Goal: Complete application form: Complete application form

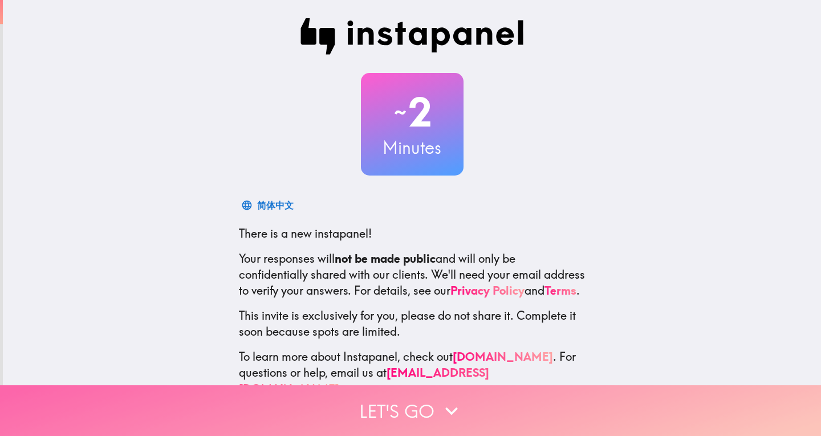
click at [417, 397] on button "Let's go" at bounding box center [410, 410] width 821 height 51
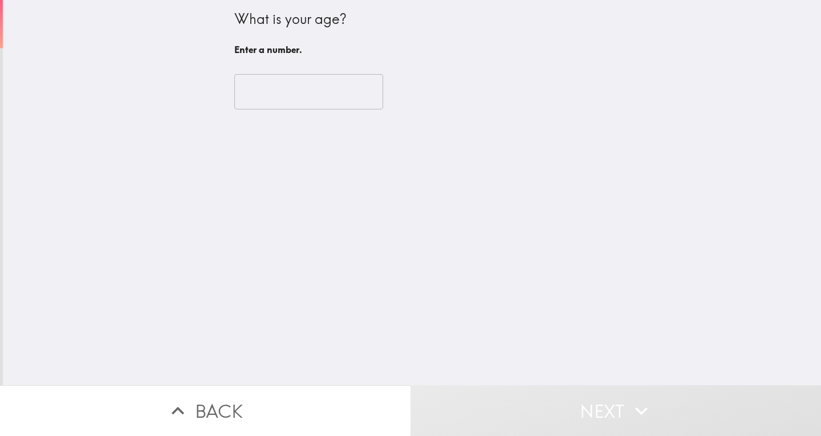
click at [263, 85] on input "number" at bounding box center [308, 91] width 149 height 35
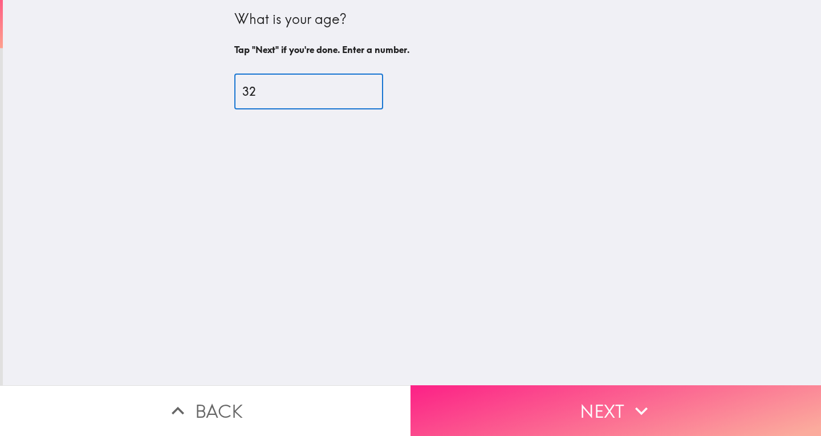
type input "32"
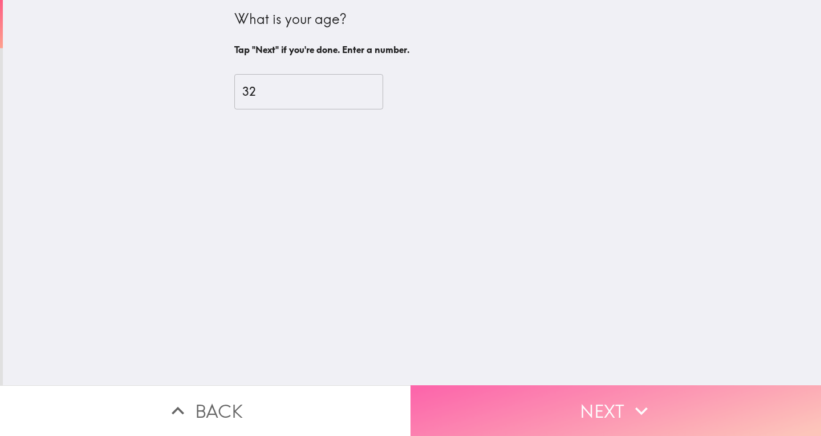
click at [500, 385] on button "Next" at bounding box center [615, 410] width 410 height 51
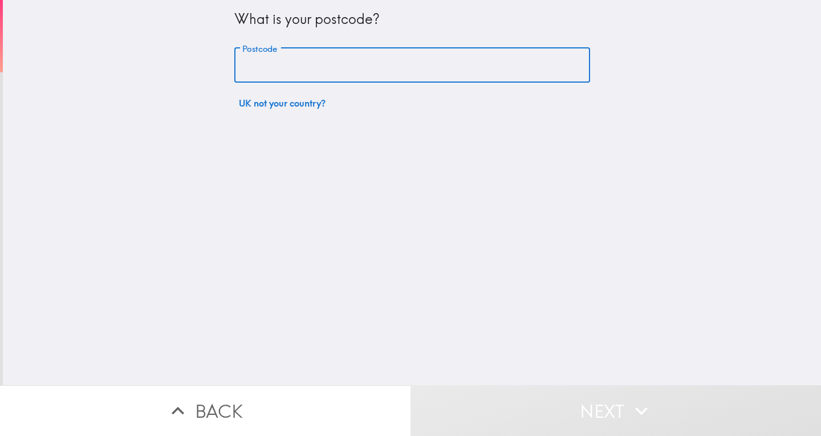
click at [348, 68] on input "Postcode" at bounding box center [412, 65] width 356 height 35
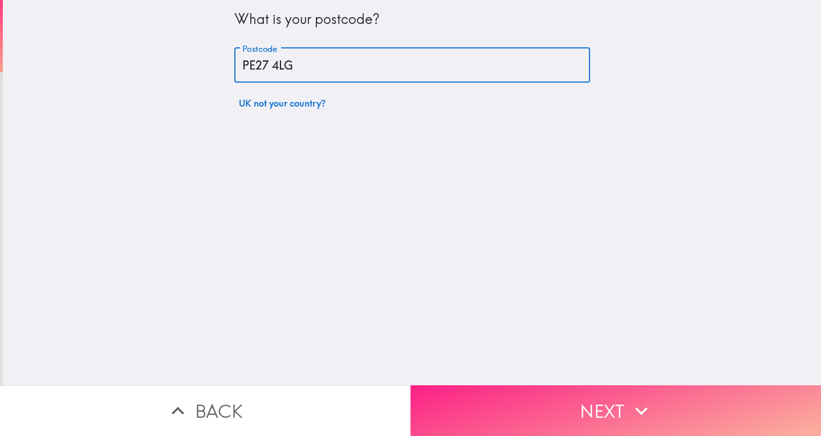
type input "PE27 4LG"
click at [471, 406] on button "Next" at bounding box center [615, 410] width 410 height 51
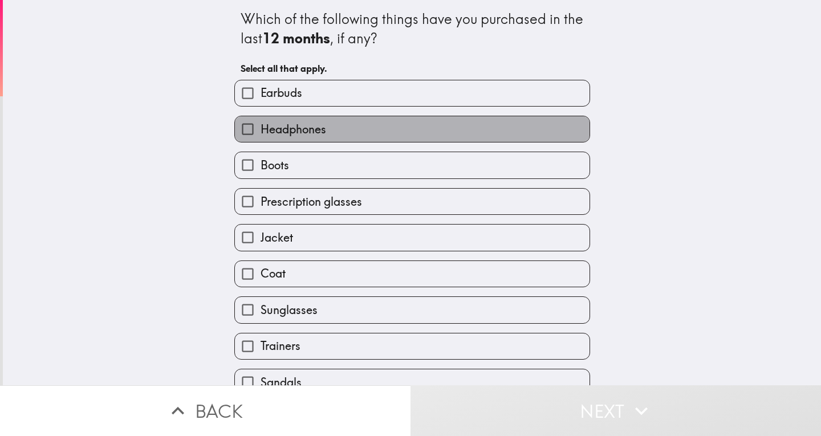
click at [344, 127] on label "Headphones" at bounding box center [412, 129] width 354 height 26
click at [260, 127] on input "Headphones" at bounding box center [248, 129] width 26 height 26
checkbox input "true"
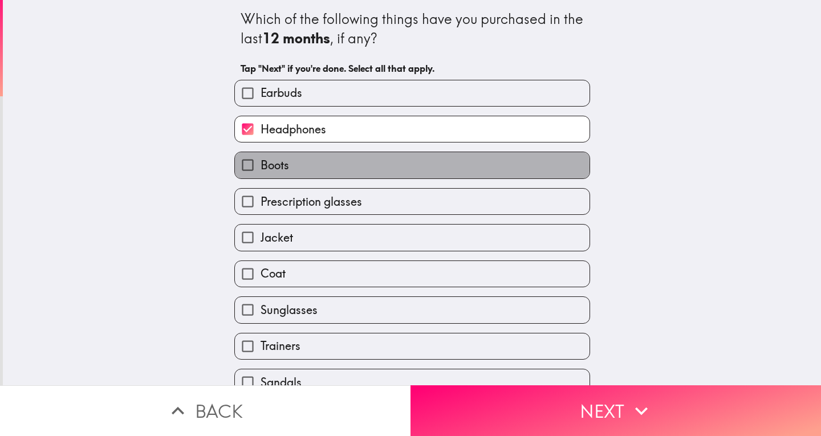
click at [321, 169] on label "Boots" at bounding box center [412, 165] width 354 height 26
click at [260, 169] on input "Boots" at bounding box center [248, 165] width 26 height 26
checkbox input "true"
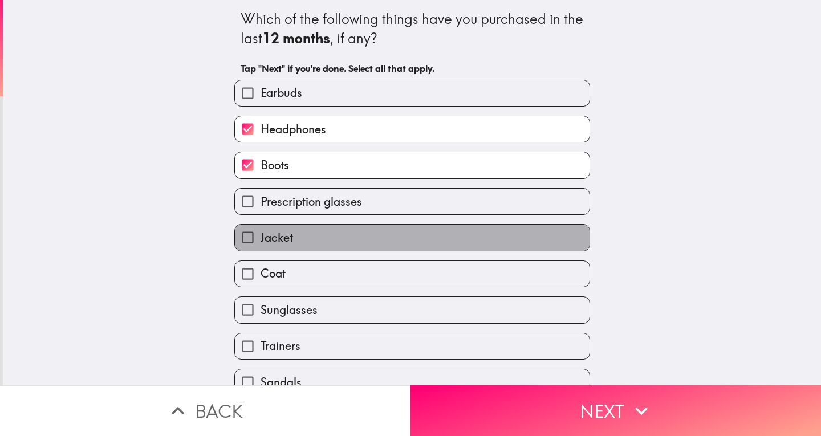
click at [303, 250] on label "Jacket" at bounding box center [412, 238] width 354 height 26
click at [260, 250] on input "Jacket" at bounding box center [248, 238] width 26 height 26
checkbox input "true"
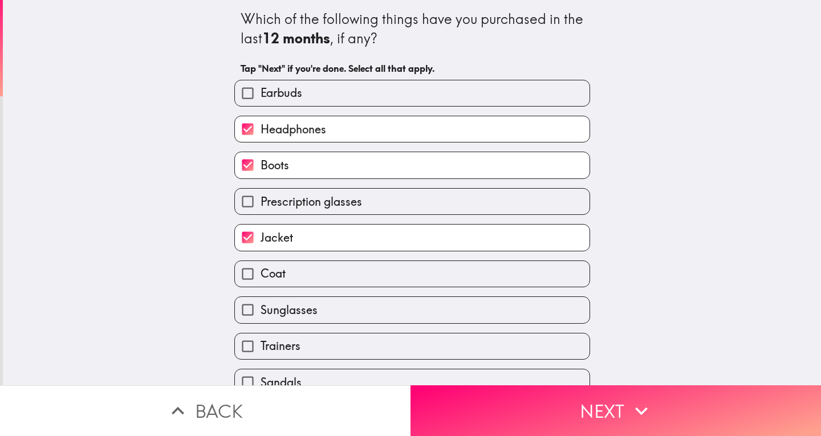
click at [307, 348] on label "Trainers" at bounding box center [412, 346] width 354 height 26
click at [260, 348] on input "Trainers" at bounding box center [248, 346] width 26 height 26
checkbox input "true"
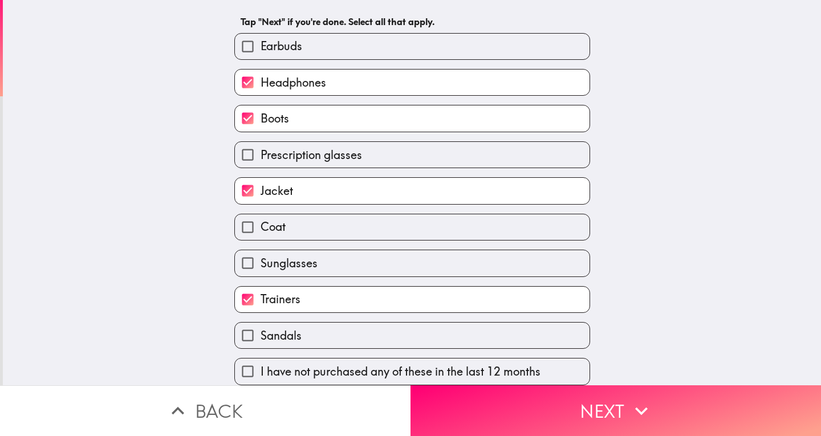
scroll to position [61, 0]
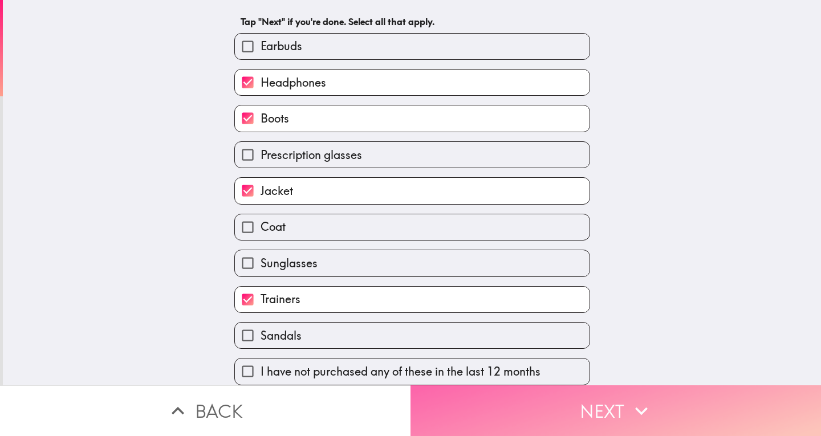
click at [478, 394] on button "Next" at bounding box center [615, 410] width 410 height 51
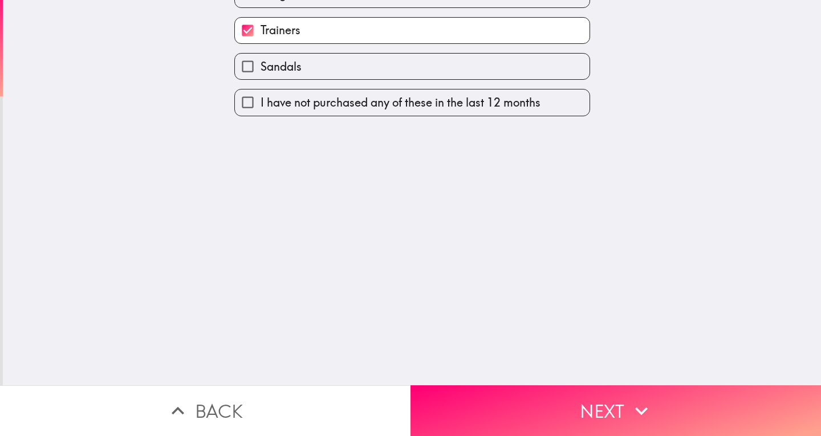
scroll to position [0, 0]
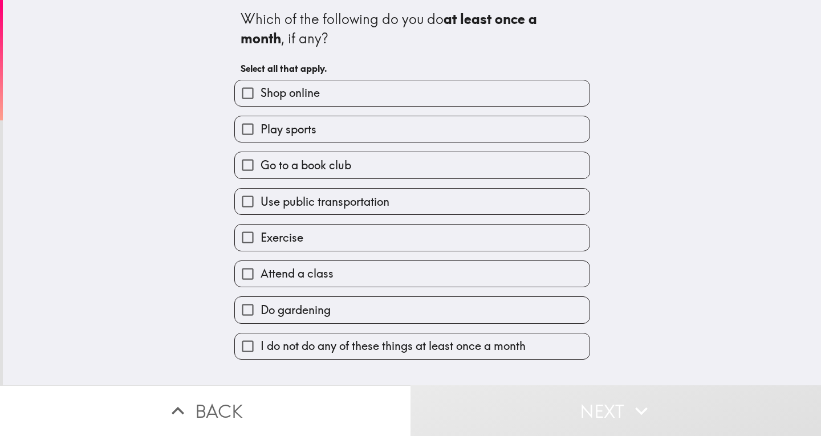
click at [454, 84] on label "Shop online" at bounding box center [412, 93] width 354 height 26
click at [260, 84] on input "Shop online" at bounding box center [248, 93] width 26 height 26
checkbox input "true"
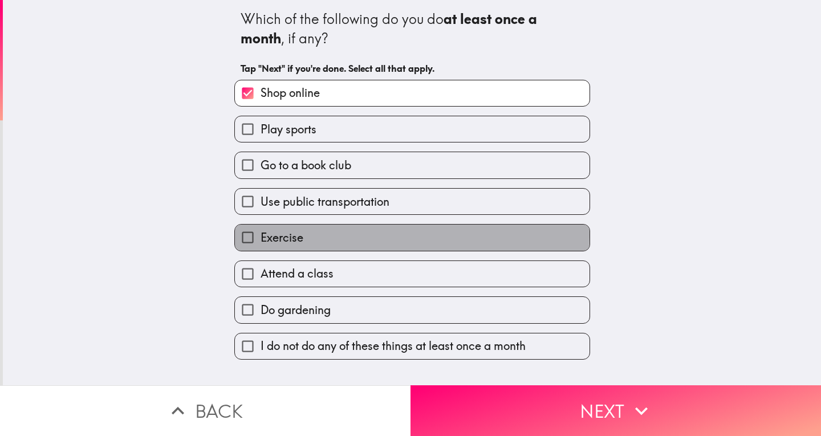
click at [352, 238] on label "Exercise" at bounding box center [412, 238] width 354 height 26
click at [260, 238] on input "Exercise" at bounding box center [248, 238] width 26 height 26
checkbox input "true"
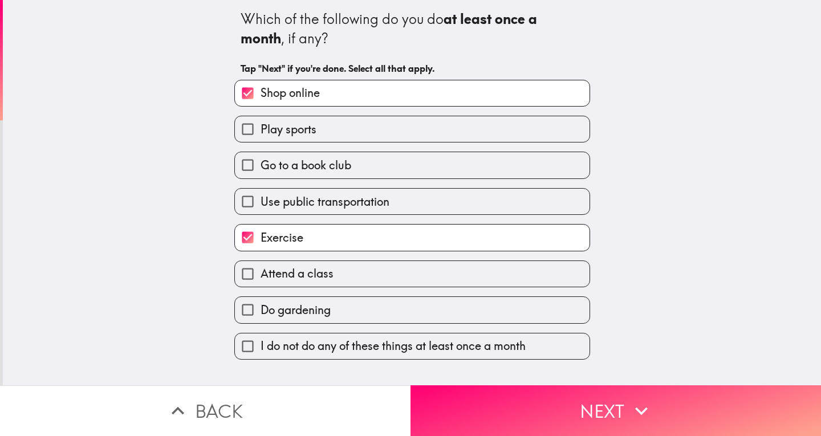
click at [337, 209] on span "Use public transportation" at bounding box center [324, 202] width 129 height 16
click at [260, 209] on input "Use public transportation" at bounding box center [248, 202] width 26 height 26
checkbox input "true"
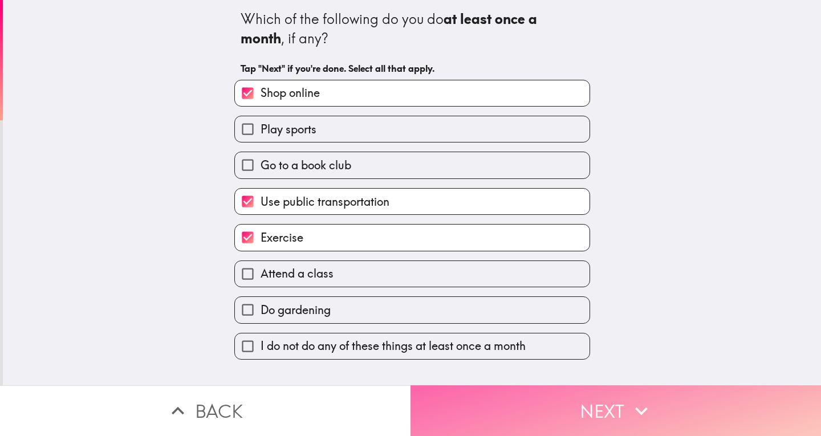
click at [508, 406] on button "Next" at bounding box center [615, 410] width 410 height 51
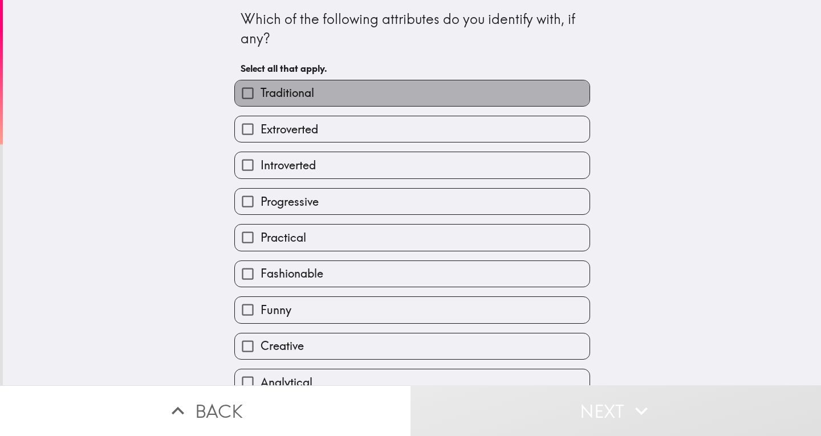
click at [513, 97] on label "Traditional" at bounding box center [412, 93] width 354 height 26
click at [260, 97] on input "Traditional" at bounding box center [248, 93] width 26 height 26
checkbox input "true"
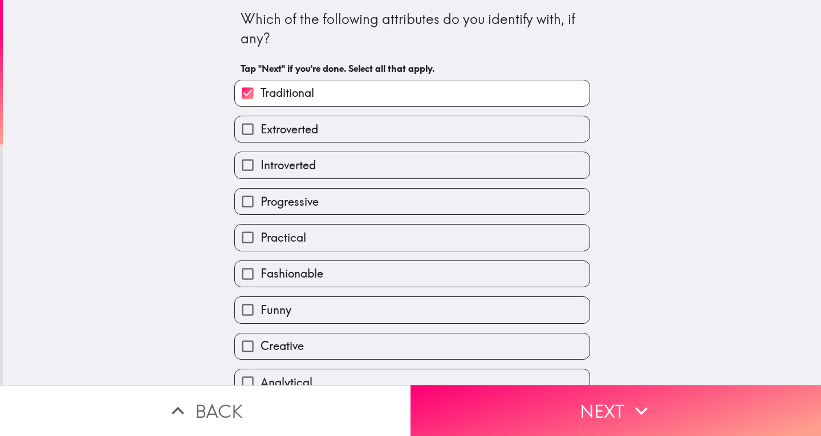
click at [422, 173] on label "Introverted" at bounding box center [412, 165] width 354 height 26
click at [260, 173] on input "Introverted" at bounding box center [248, 165] width 26 height 26
checkbox input "true"
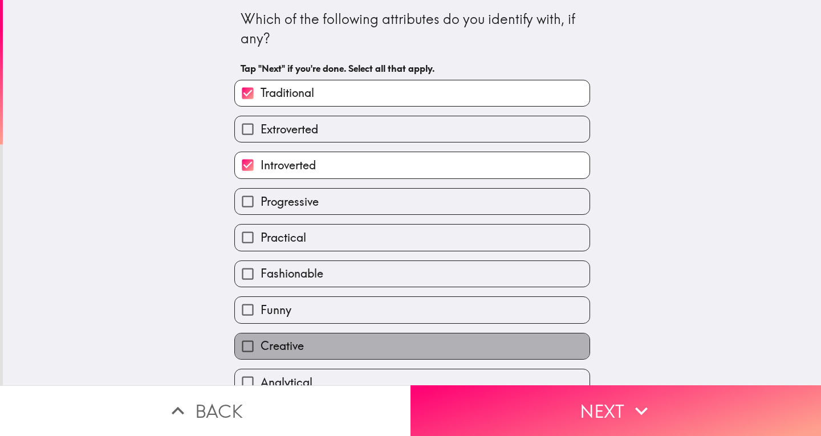
click at [409, 351] on label "Creative" at bounding box center [412, 346] width 354 height 26
click at [260, 351] on input "Creative" at bounding box center [248, 346] width 26 height 26
checkbox input "true"
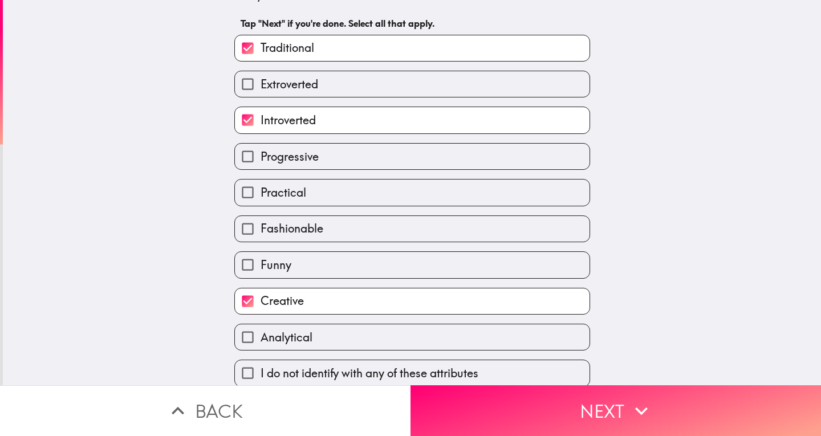
scroll to position [61, 0]
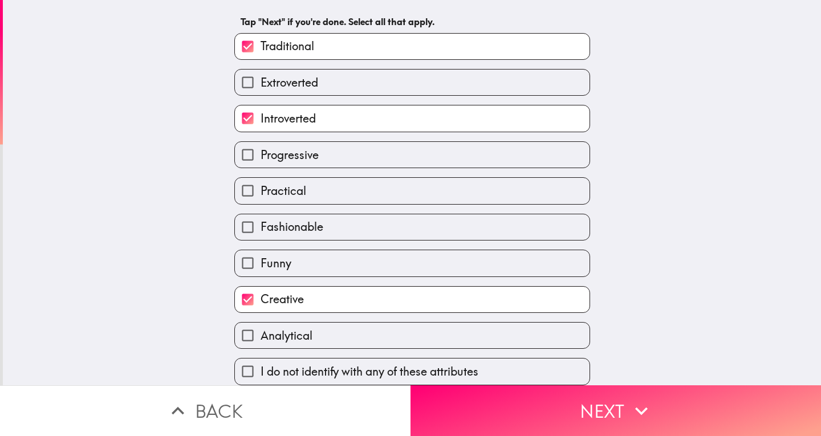
click at [357, 329] on label "Analytical" at bounding box center [412, 336] width 354 height 26
click at [260, 329] on input "Analytical" at bounding box center [248, 336] width 26 height 26
checkbox input "true"
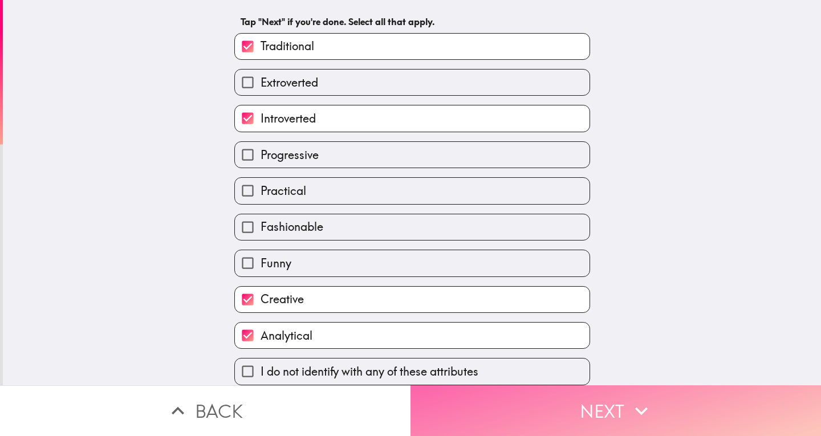
click at [526, 411] on button "Next" at bounding box center [615, 410] width 410 height 51
